Goal: Connect with others: Connect with others

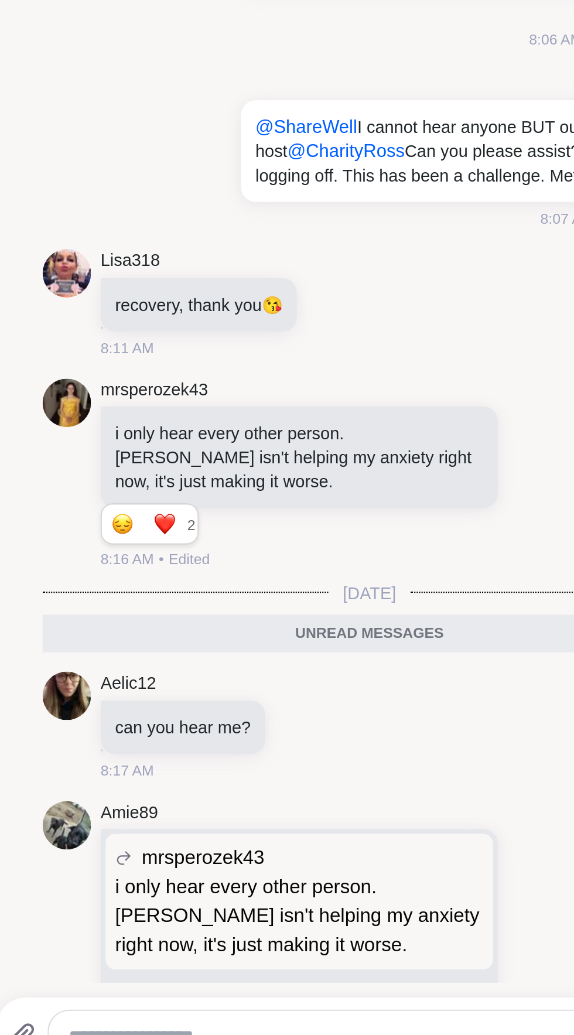
click at [479, 989] on icon at bounding box center [474, 995] width 11 height 12
click at [478, 971] on div "Select Reaction: Heart" at bounding box center [474, 976] width 11 height 11
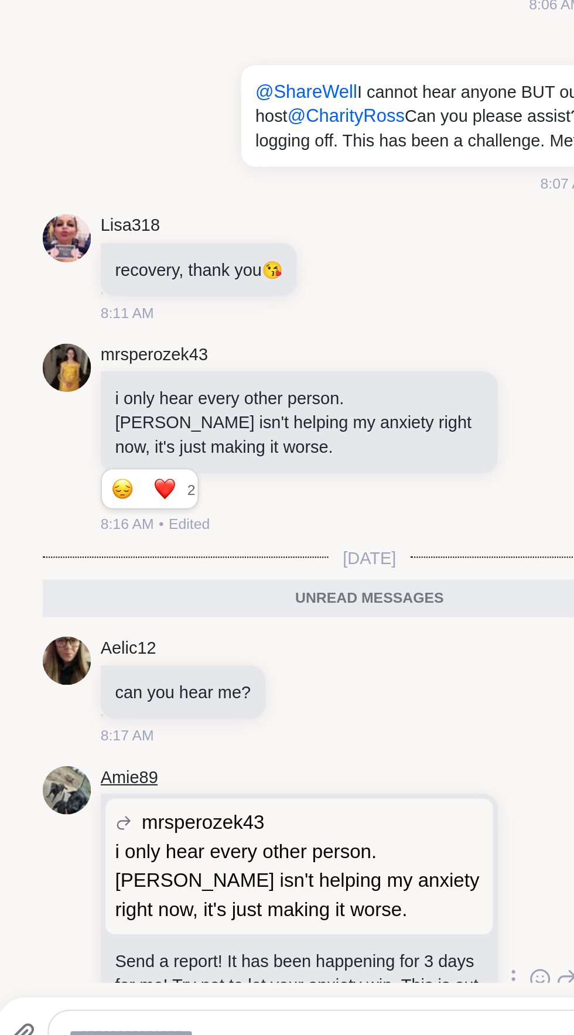
click at [271, 883] on link "Amie89" at bounding box center [276, 889] width 28 height 12
